Goal: Task Accomplishment & Management: Use online tool/utility

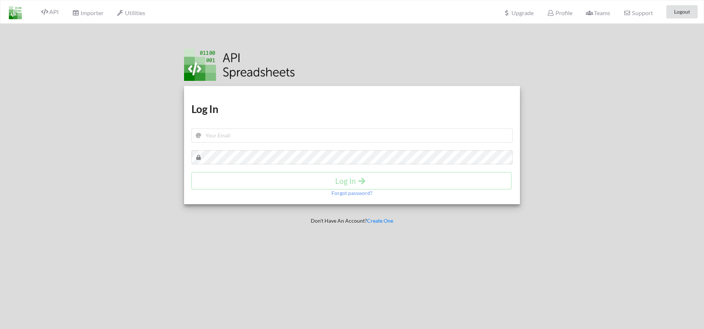
click at [321, 115] on h1 "Log In" at bounding box center [352, 108] width 322 height 13
click at [320, 127] on div "Download hidden Download hidden Log In Log In Forgot password?" at bounding box center [352, 145] width 336 height 118
click at [321, 135] on input "text" at bounding box center [352, 136] width 322 height 14
click at [296, 121] on div "Download hidden Download hidden Log In Log In Forgot password?" at bounding box center [352, 145] width 336 height 118
click at [336, 140] on input "text" at bounding box center [352, 136] width 322 height 14
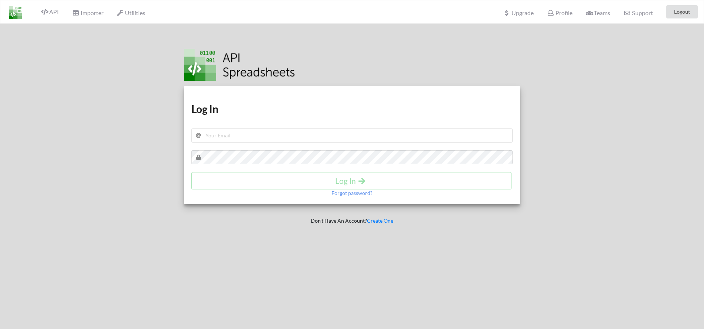
click at [313, 113] on h1 "Log In" at bounding box center [352, 108] width 322 height 13
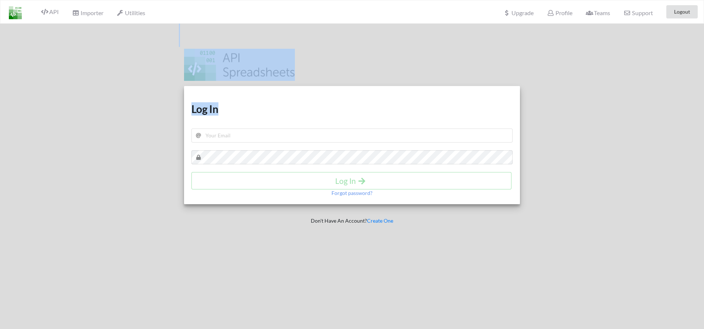
drag, startPoint x: 225, startPoint y: 111, endPoint x: 157, endPoint y: 112, distance: 68.0
click at [157, 112] on div "Download hidden Download hidden Log In Log In Forgot password? Don't Have An Ac…" at bounding box center [351, 188] width 715 height 329
click at [158, 111] on div at bounding box center [83, 188] width 179 height 329
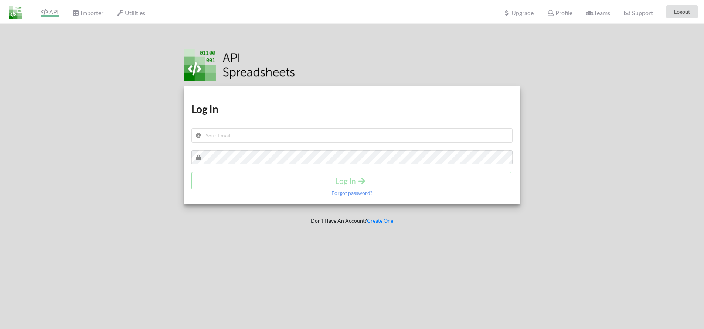
click at [54, 12] on span "API" at bounding box center [50, 12] width 18 height 9
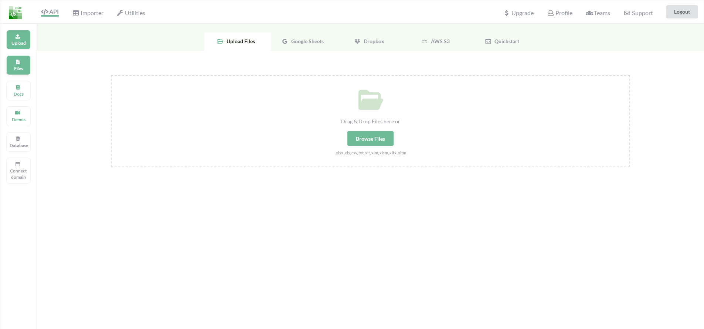
click at [30, 61] on div "Files" at bounding box center [18, 65] width 24 height 20
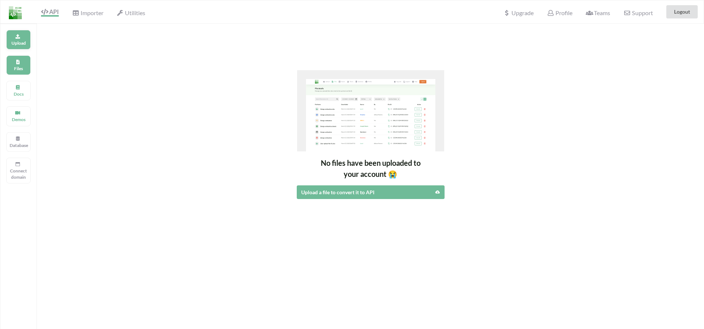
click at [27, 48] on div "Upload" at bounding box center [18, 40] width 24 height 20
